Goal: Register for event/course

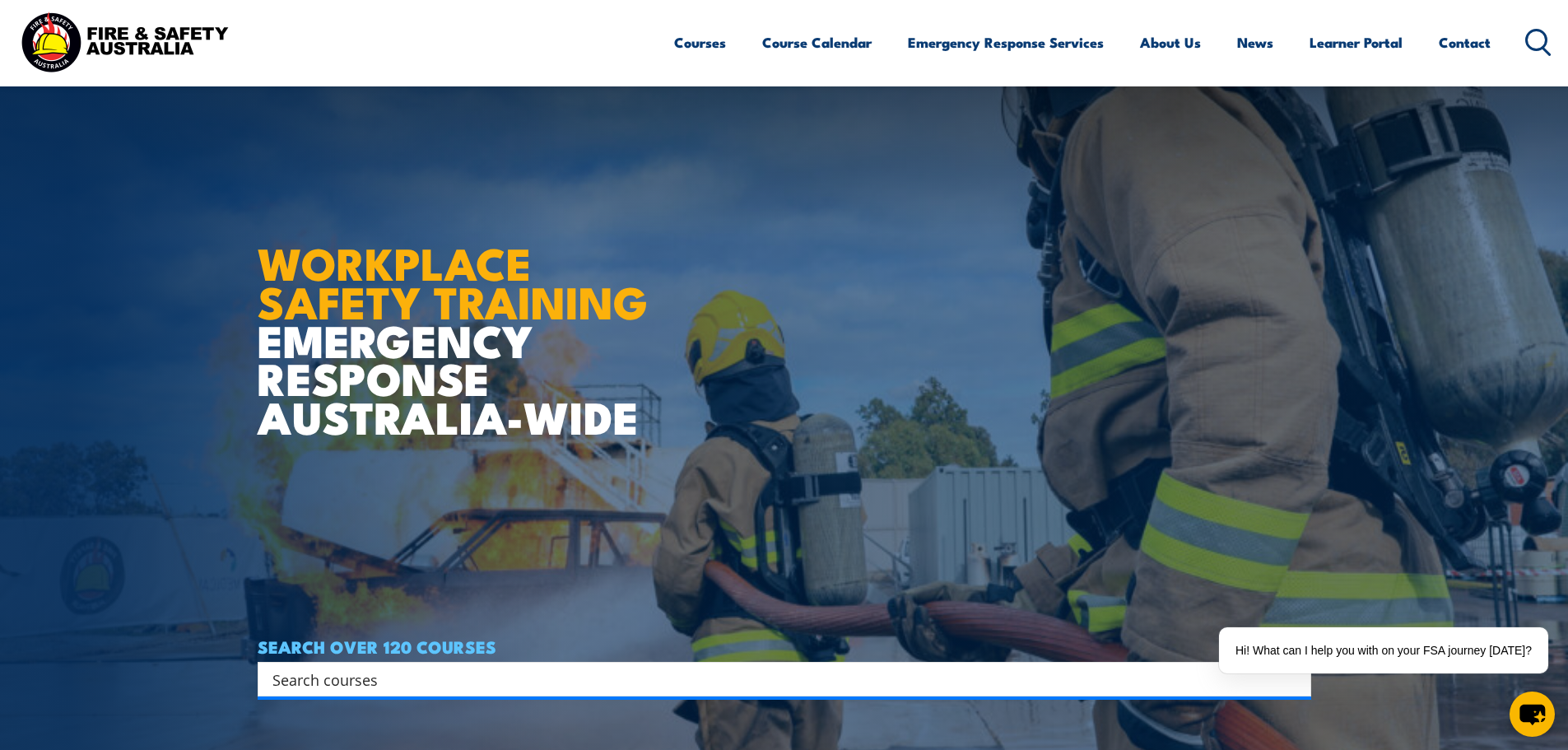
scroll to position [329, 0]
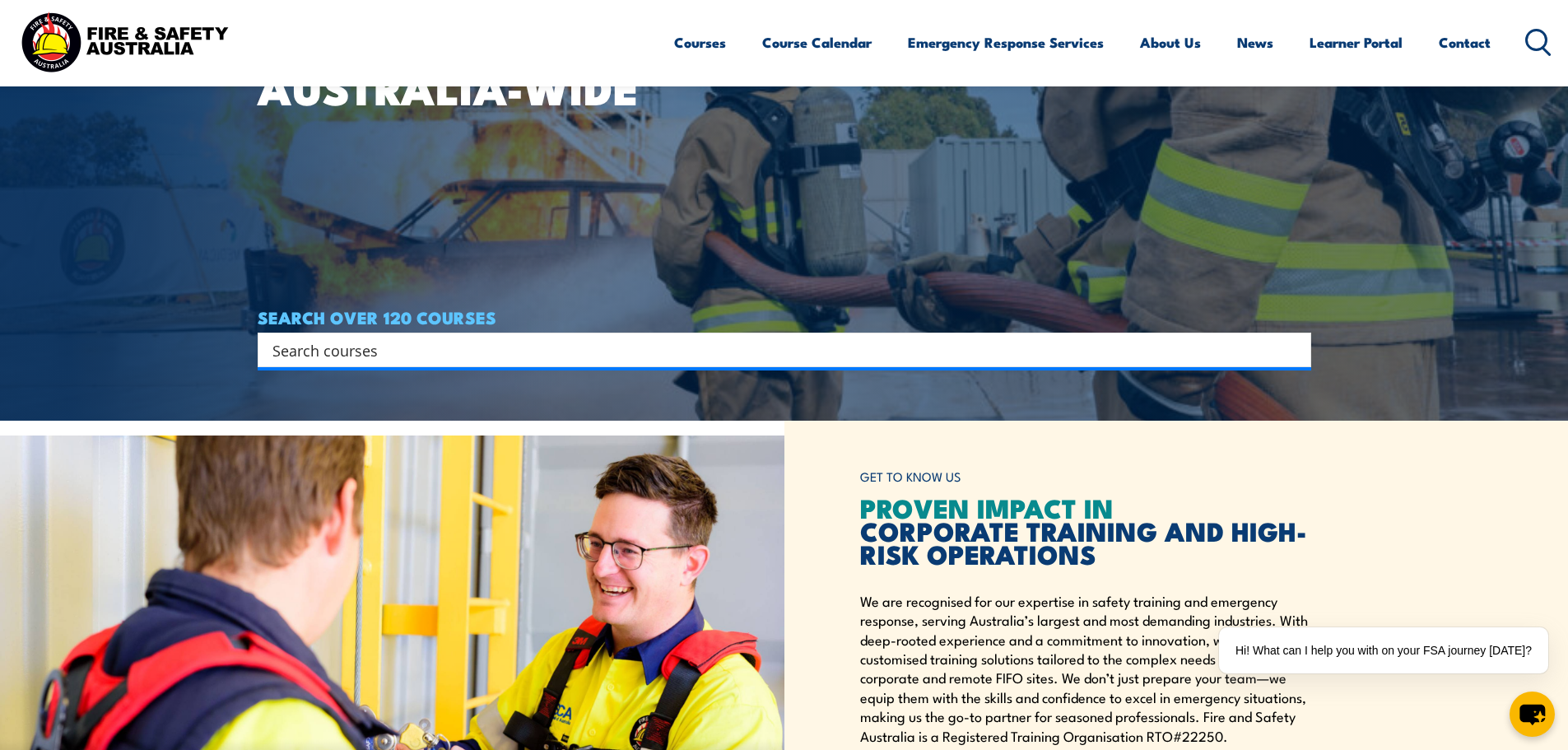
click at [571, 346] on input "Search input" at bounding box center [774, 349] width 1003 height 24
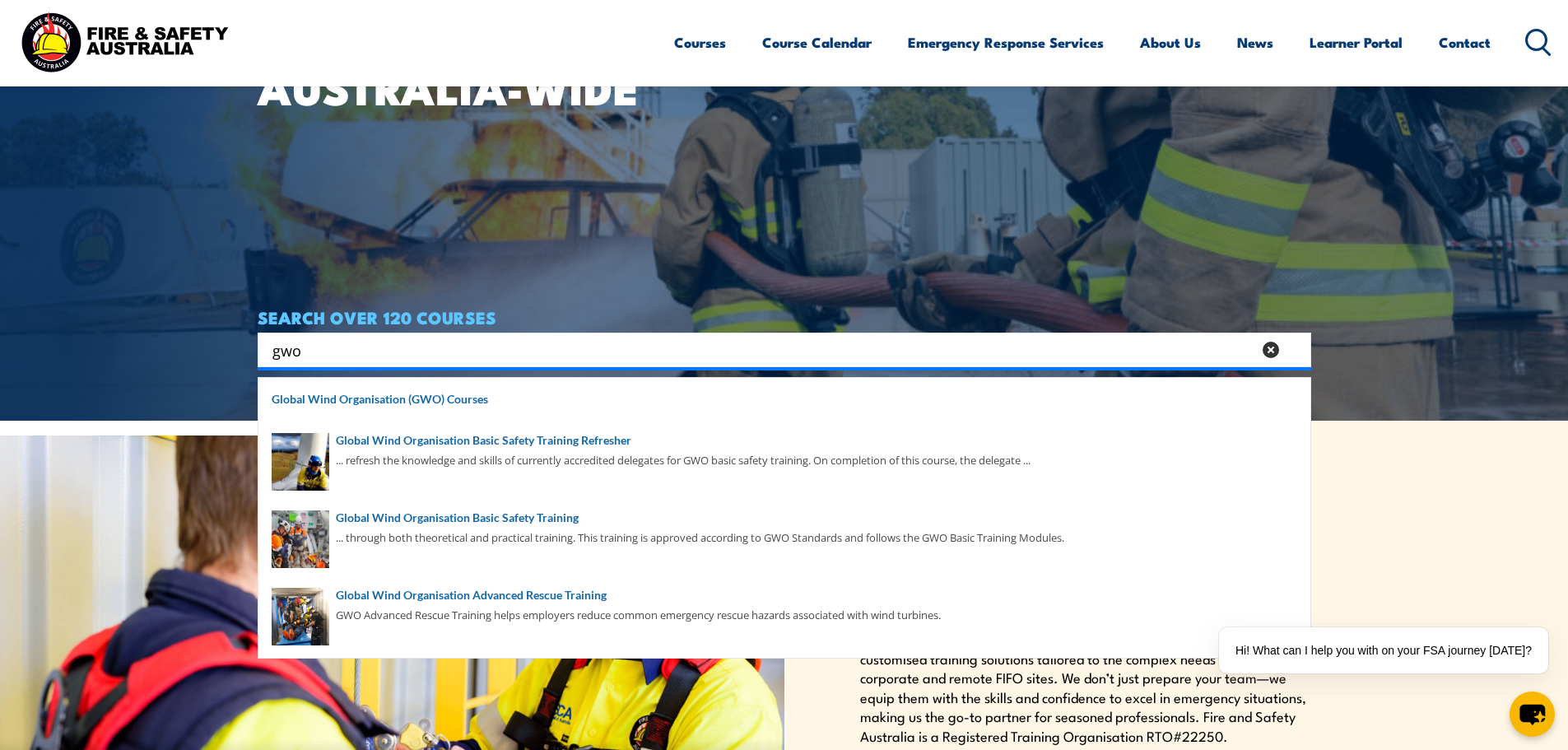
scroll to position [494, 0]
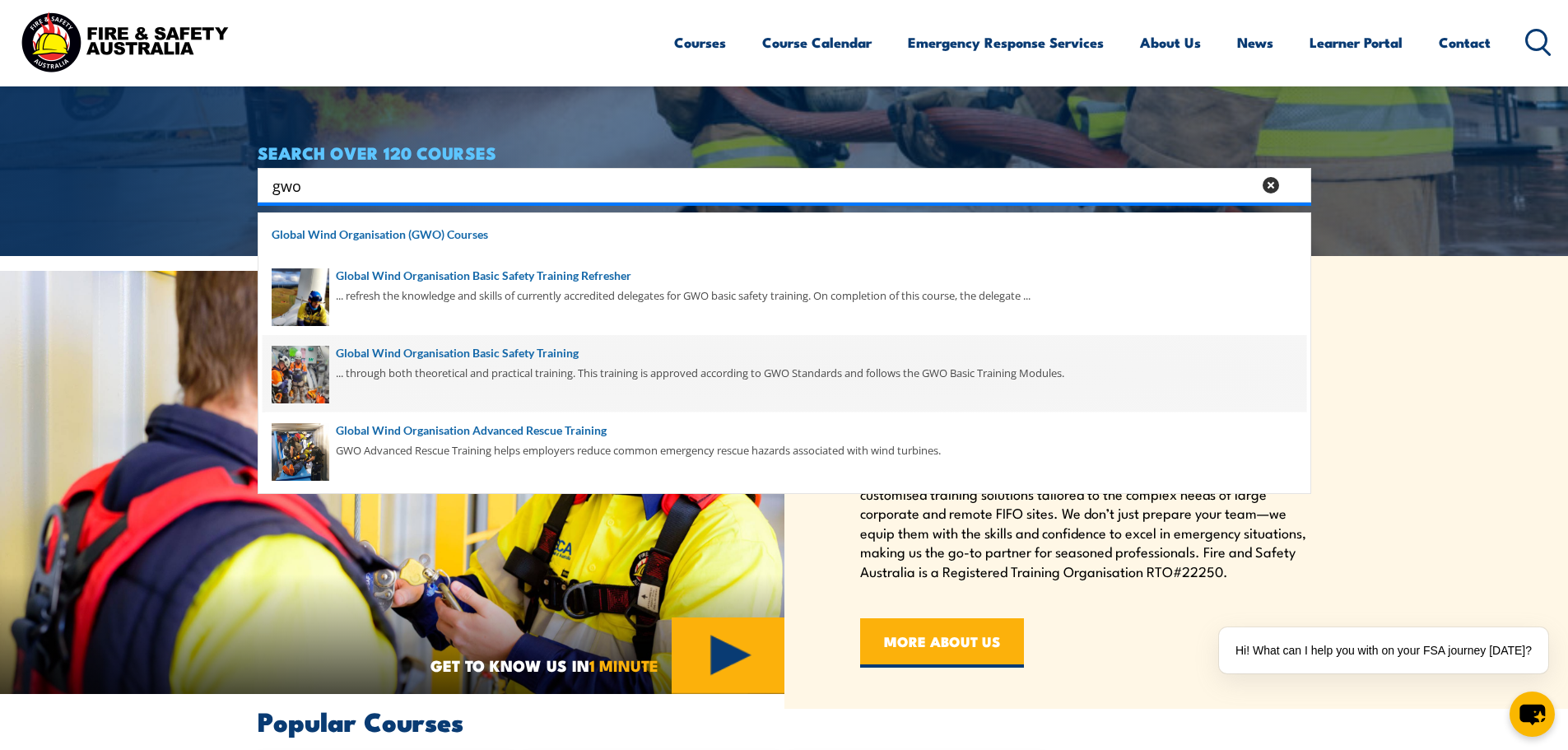
type input "gwo"
click at [614, 372] on span at bounding box center [784, 374] width 1043 height 78
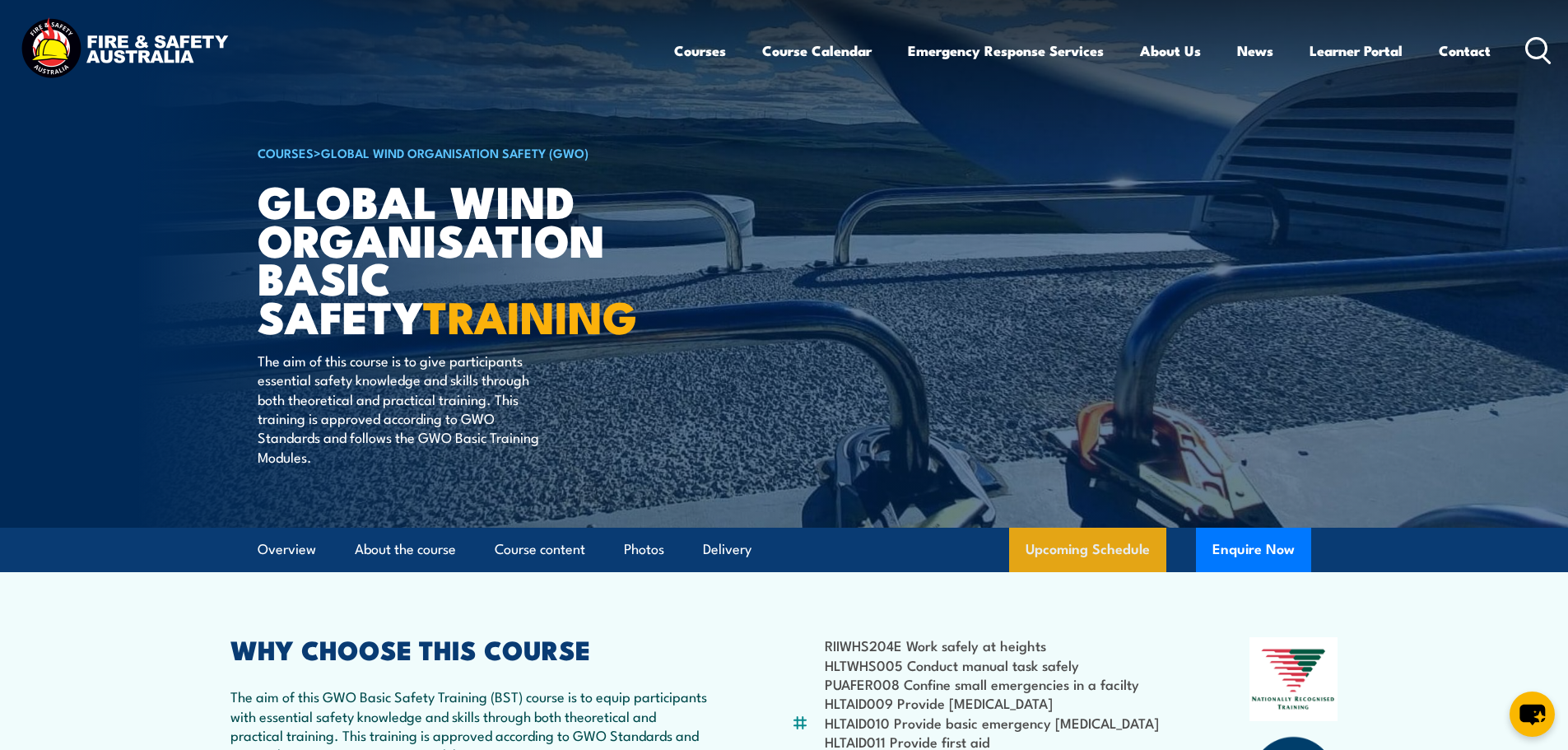
click at [1152, 545] on link "Upcoming Schedule" at bounding box center [1088, 549] width 157 height 44
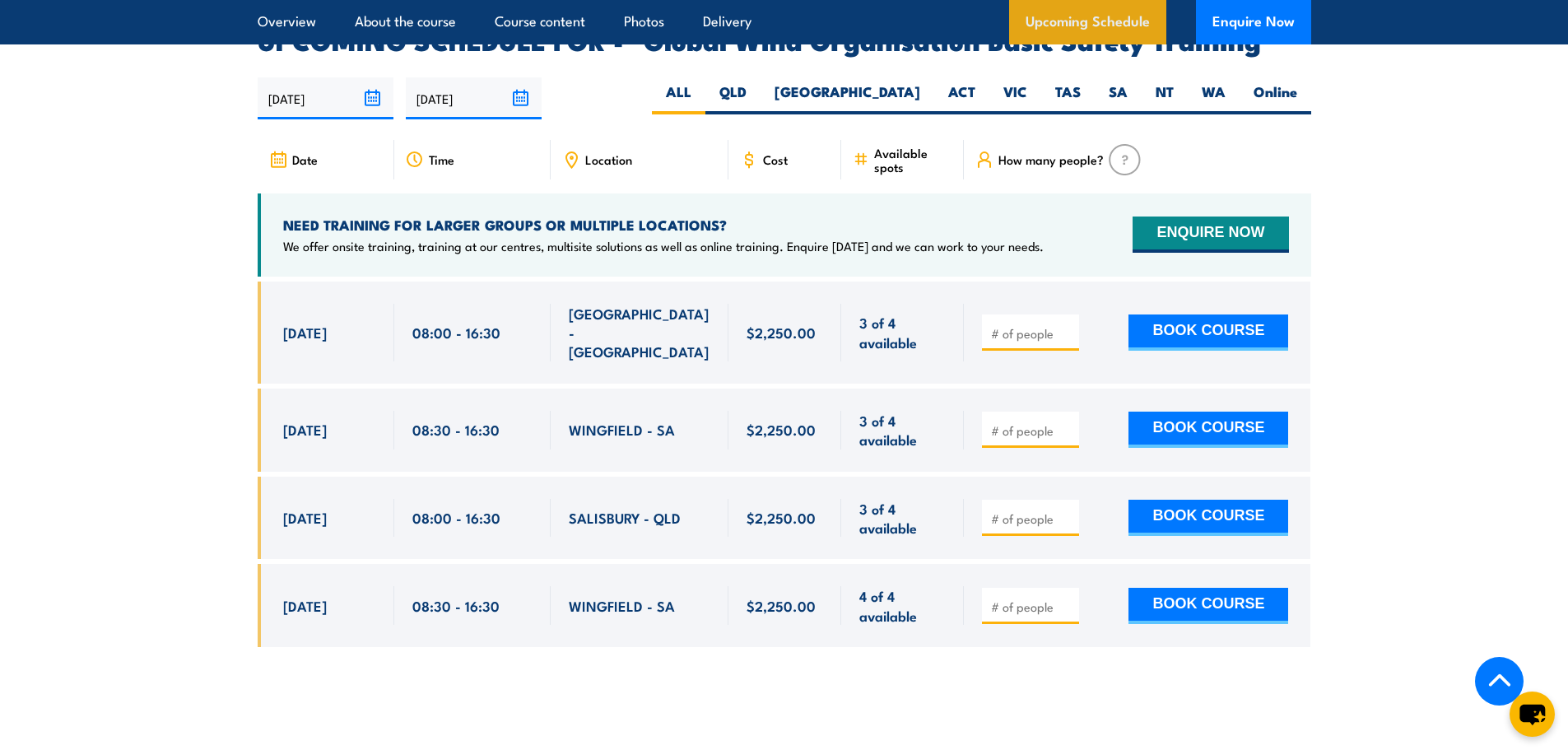
scroll to position [2692, 0]
